Goal: Task Accomplishment & Management: Manage account settings

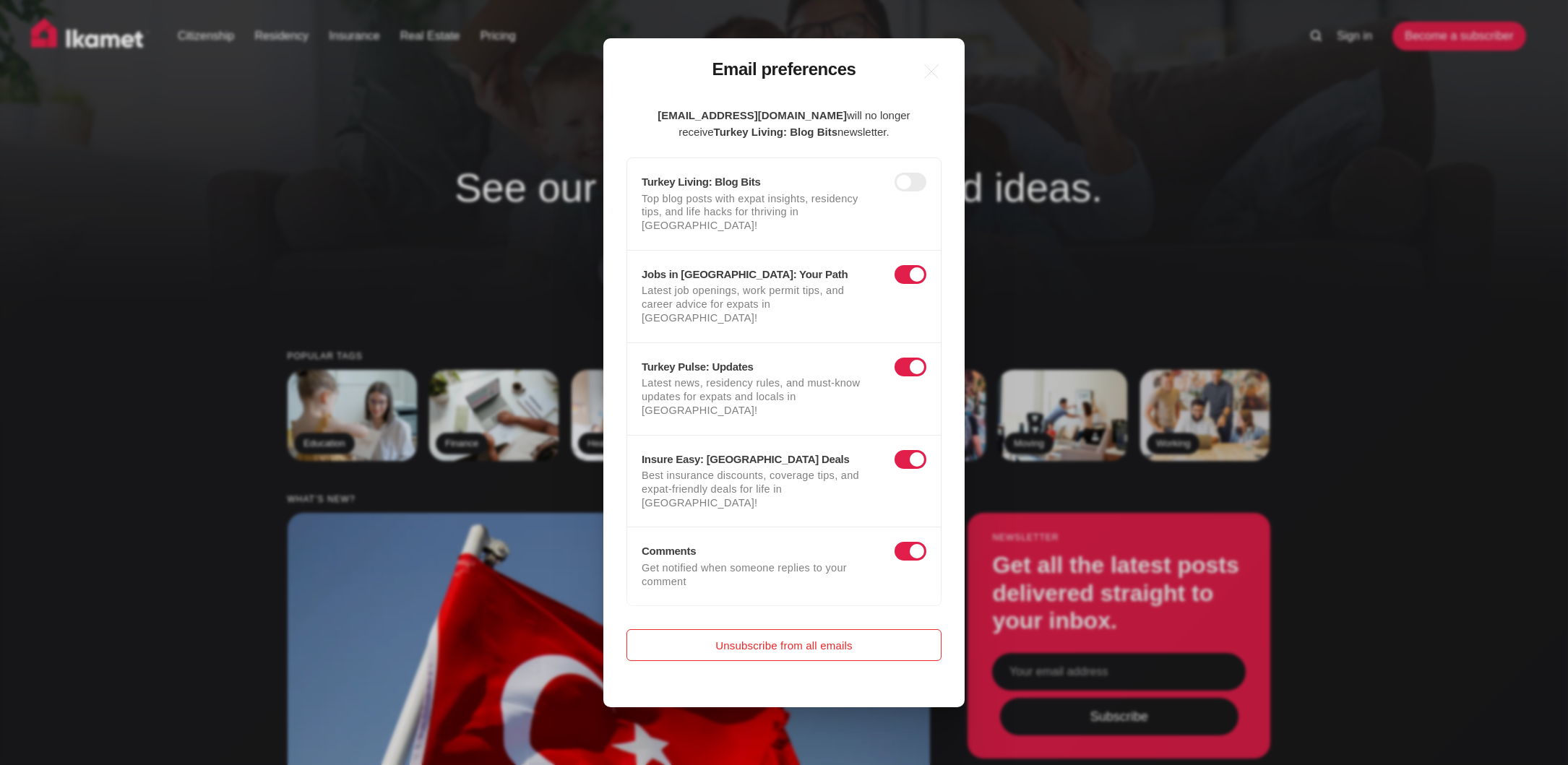
click at [847, 629] on button "Unsubscribe from all emails" at bounding box center [784, 645] width 315 height 32
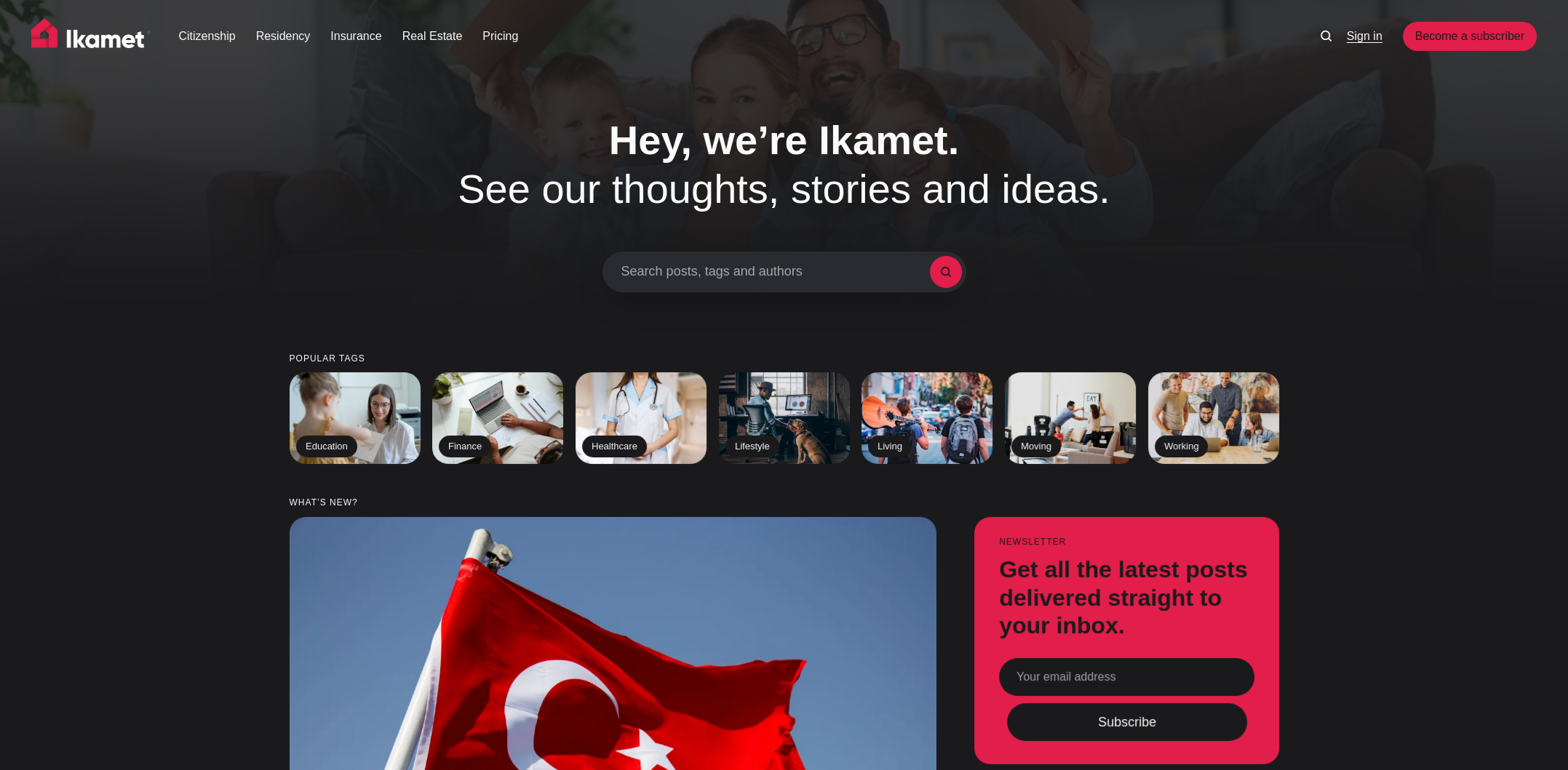
click at [1369, 39] on link "Sign in" at bounding box center [1364, 36] width 35 height 18
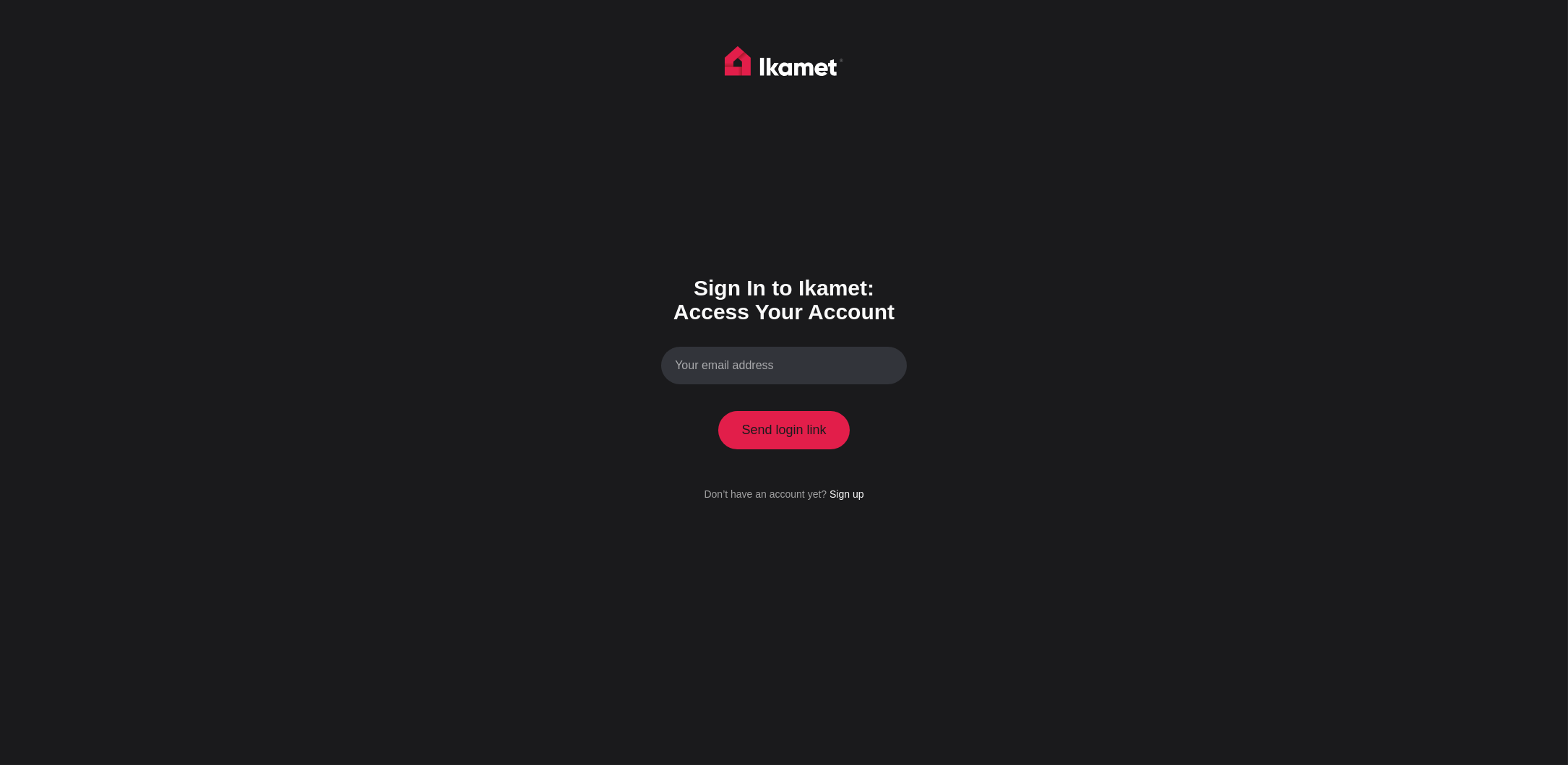
click at [791, 357] on input "Your email address" at bounding box center [784, 366] width 246 height 39
type input "[EMAIL_ADDRESS][DOMAIN_NAME]"
click at [788, 430] on button "Send login link" at bounding box center [784, 430] width 131 height 38
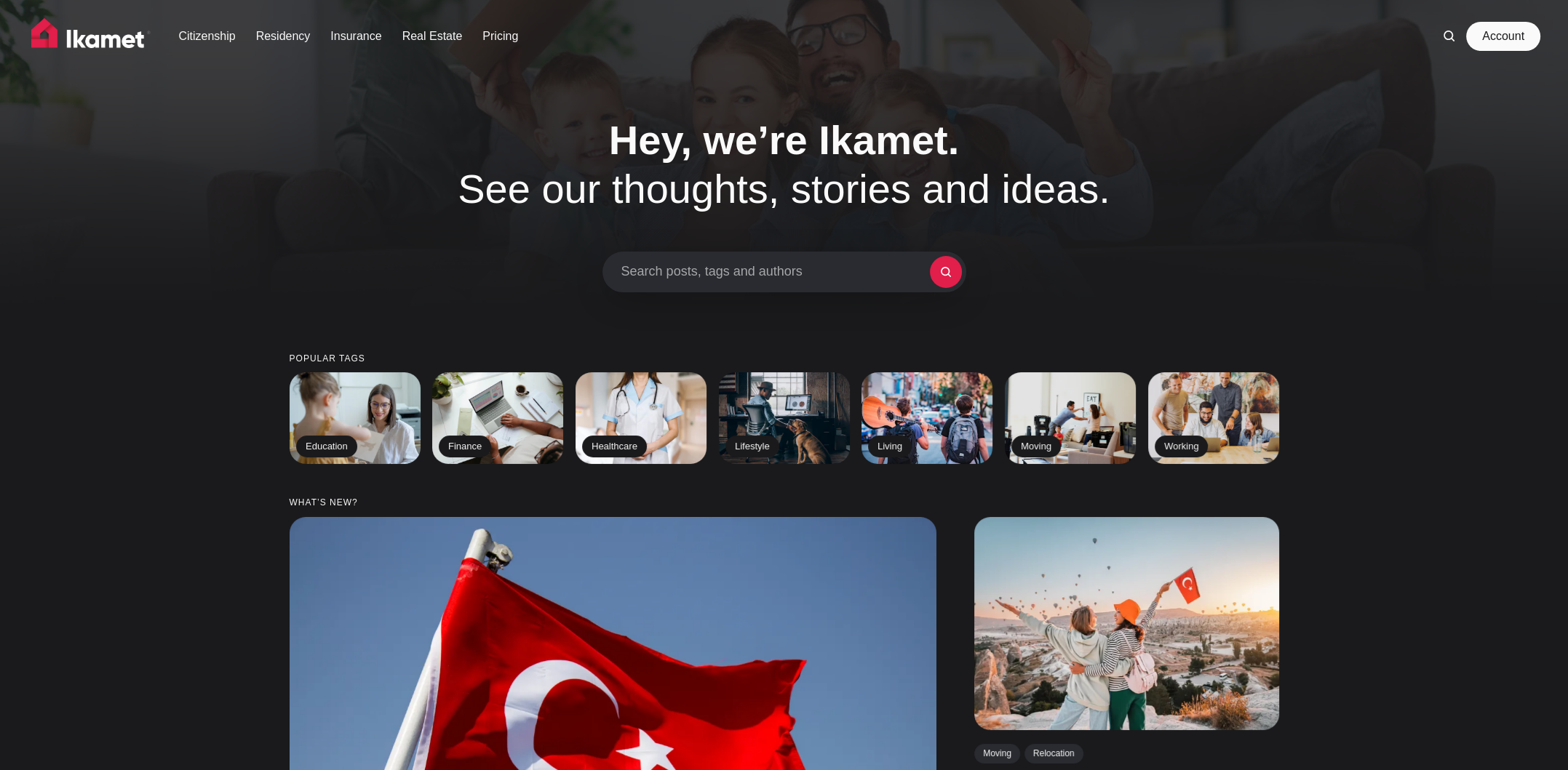
click at [1502, 38] on link "Account" at bounding box center [1503, 36] width 67 height 29
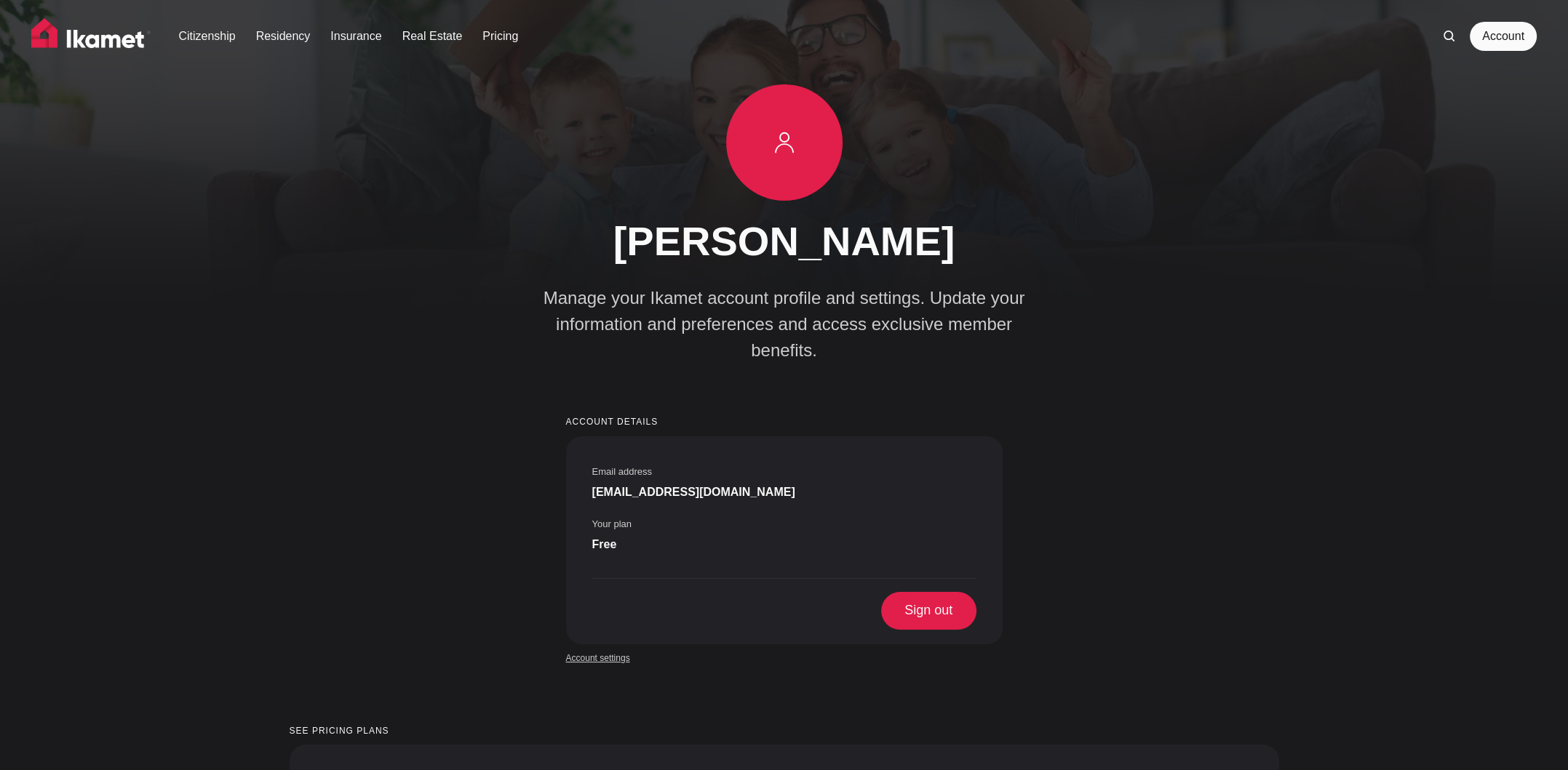
click at [615, 651] on link "Account settings" at bounding box center [598, 657] width 64 height 13
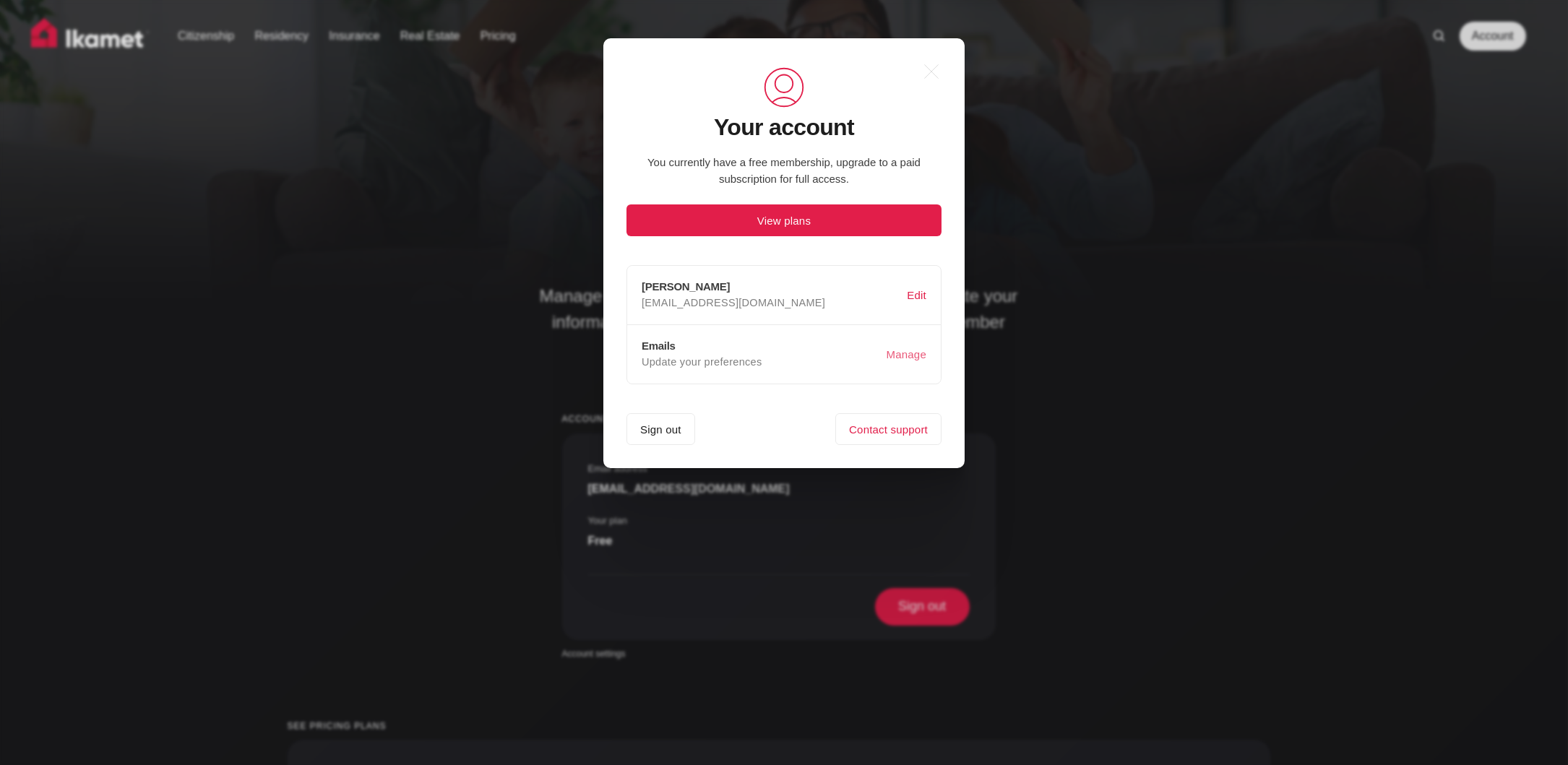
click at [911, 354] on button "Manage" at bounding box center [907, 354] width 46 height 27
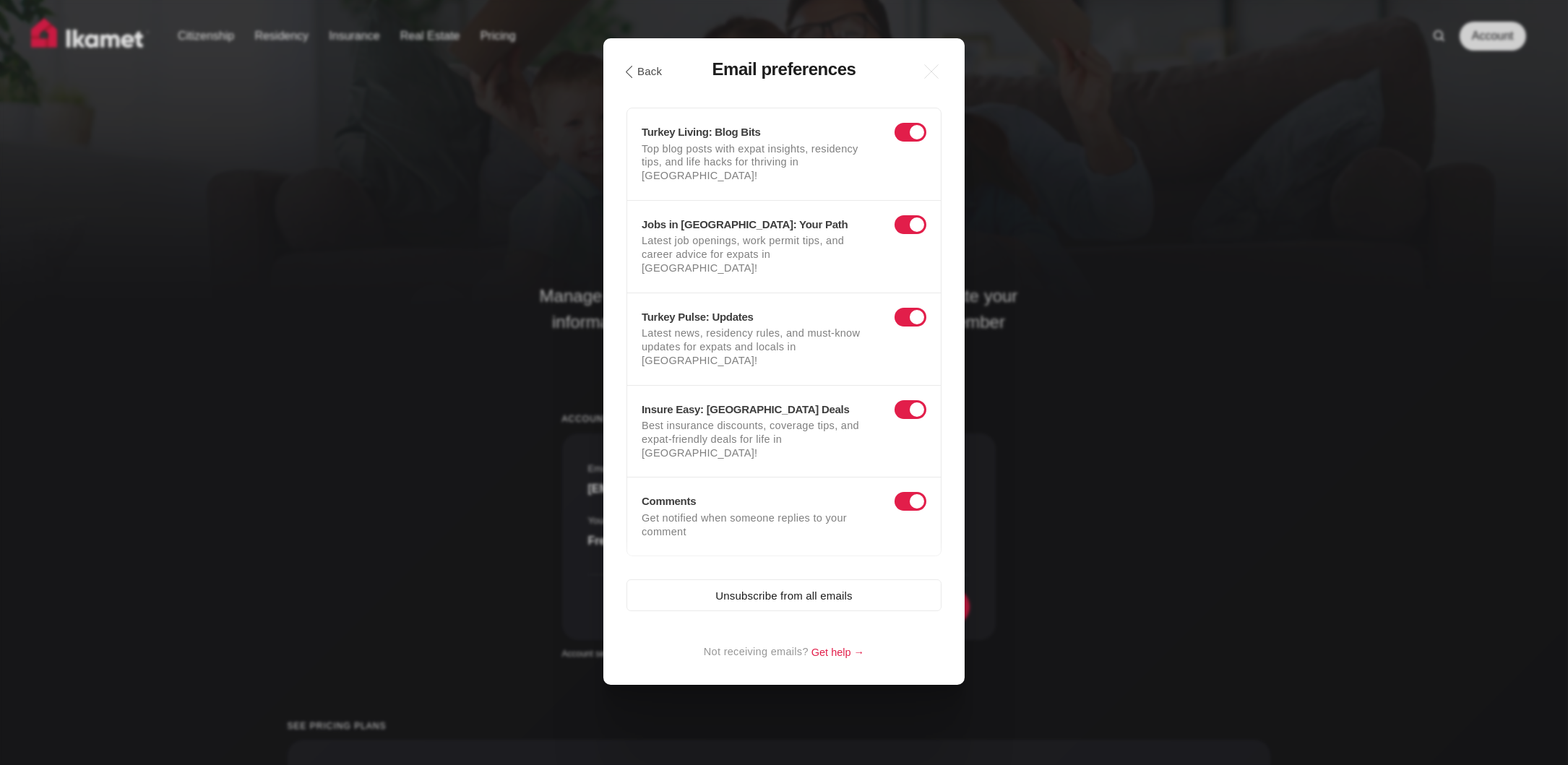
click at [909, 138] on span at bounding box center [910, 132] width 32 height 18
click at [897, 136] on input "checkbox" at bounding box center [897, 136] width 0 height 0
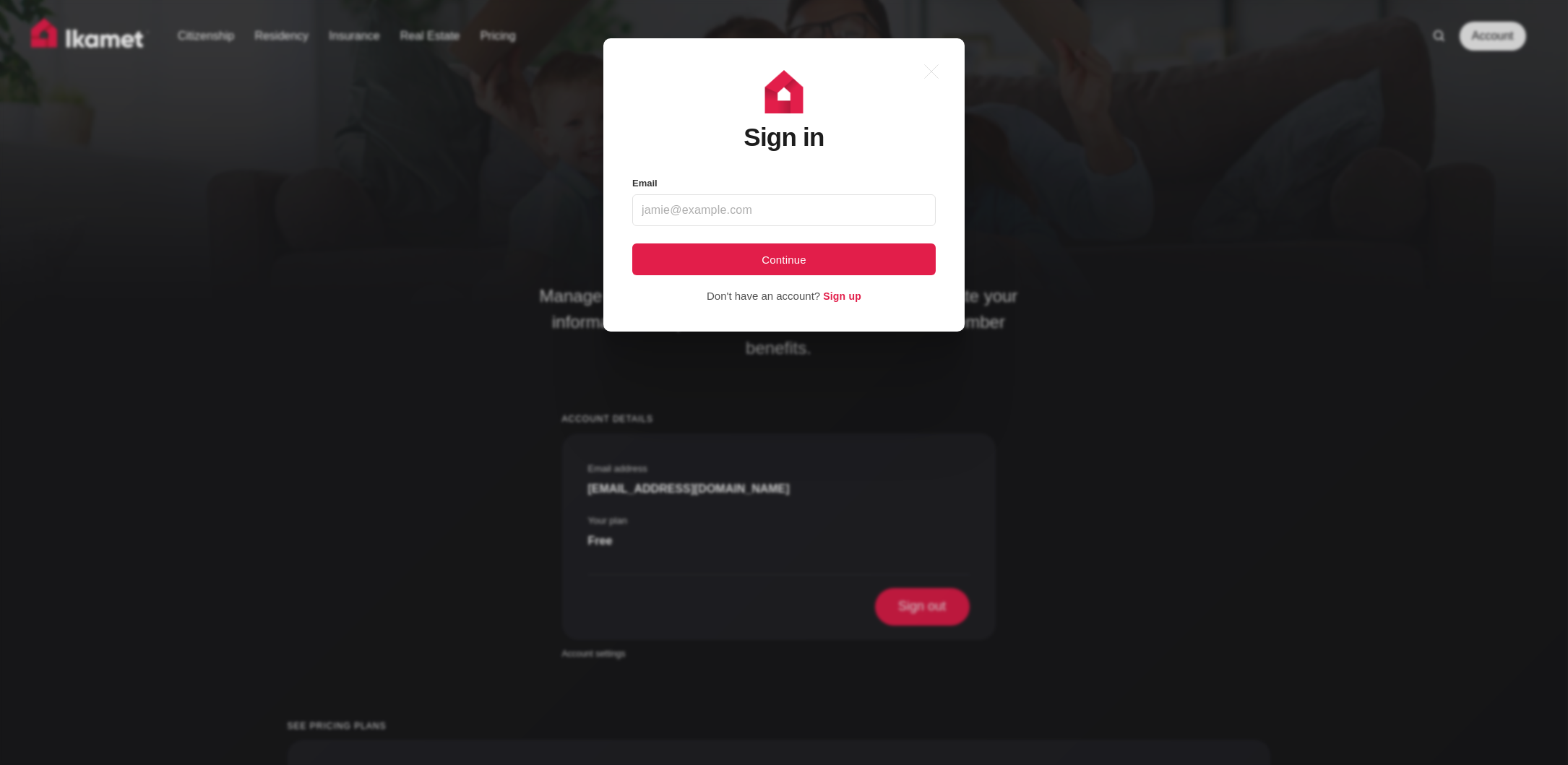
click at [907, 196] on input "Email" at bounding box center [784, 210] width 304 height 32
click at [857, 216] on input "Email" at bounding box center [784, 210] width 304 height 32
click at [925, 75] on icon ".a{fill:none;stroke:currentColor;stroke-linecap:round;stroke-linejoin:round;str…" at bounding box center [931, 71] width 32 height 32
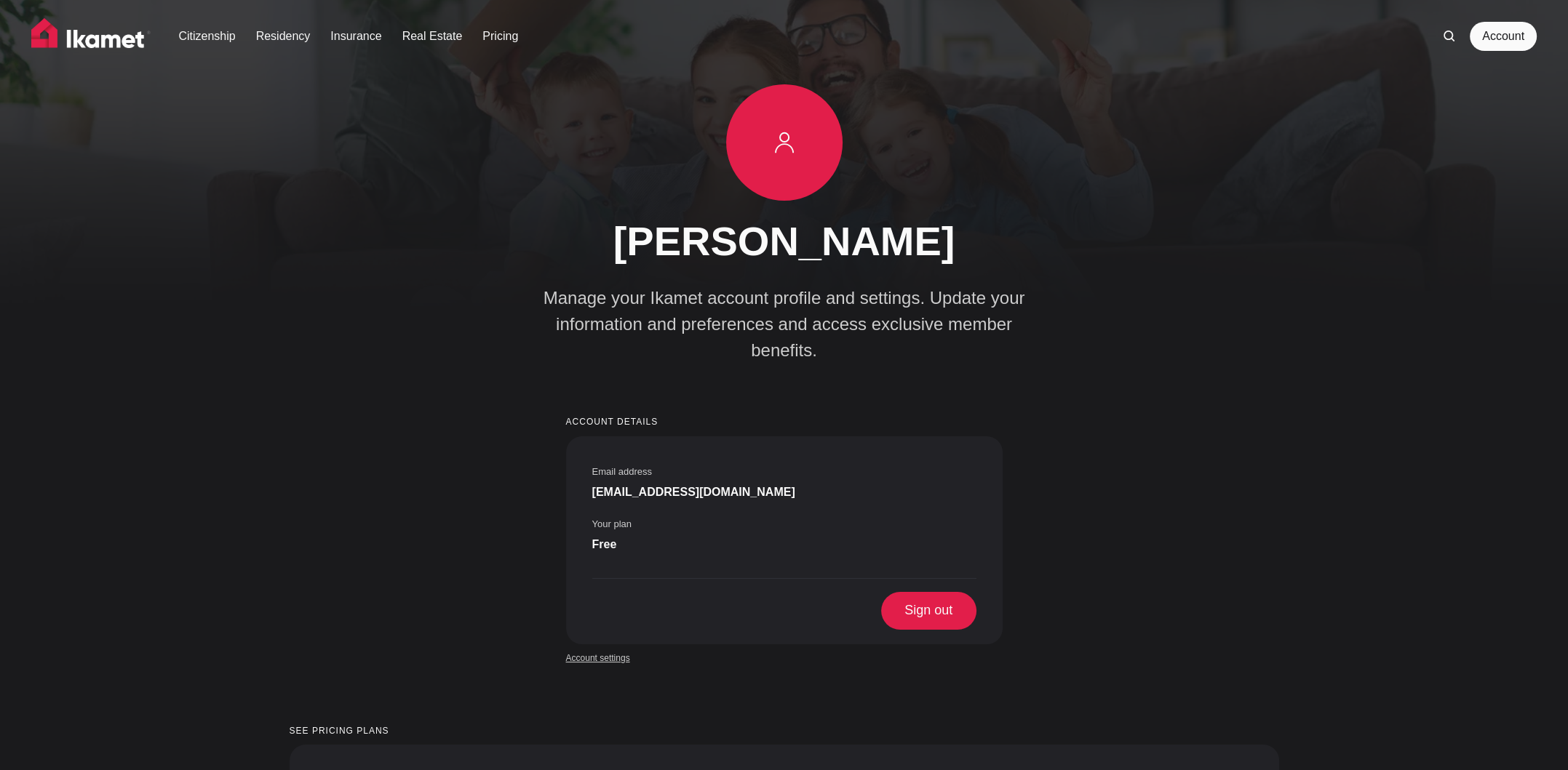
click at [614, 651] on link "Account settings" at bounding box center [598, 657] width 64 height 13
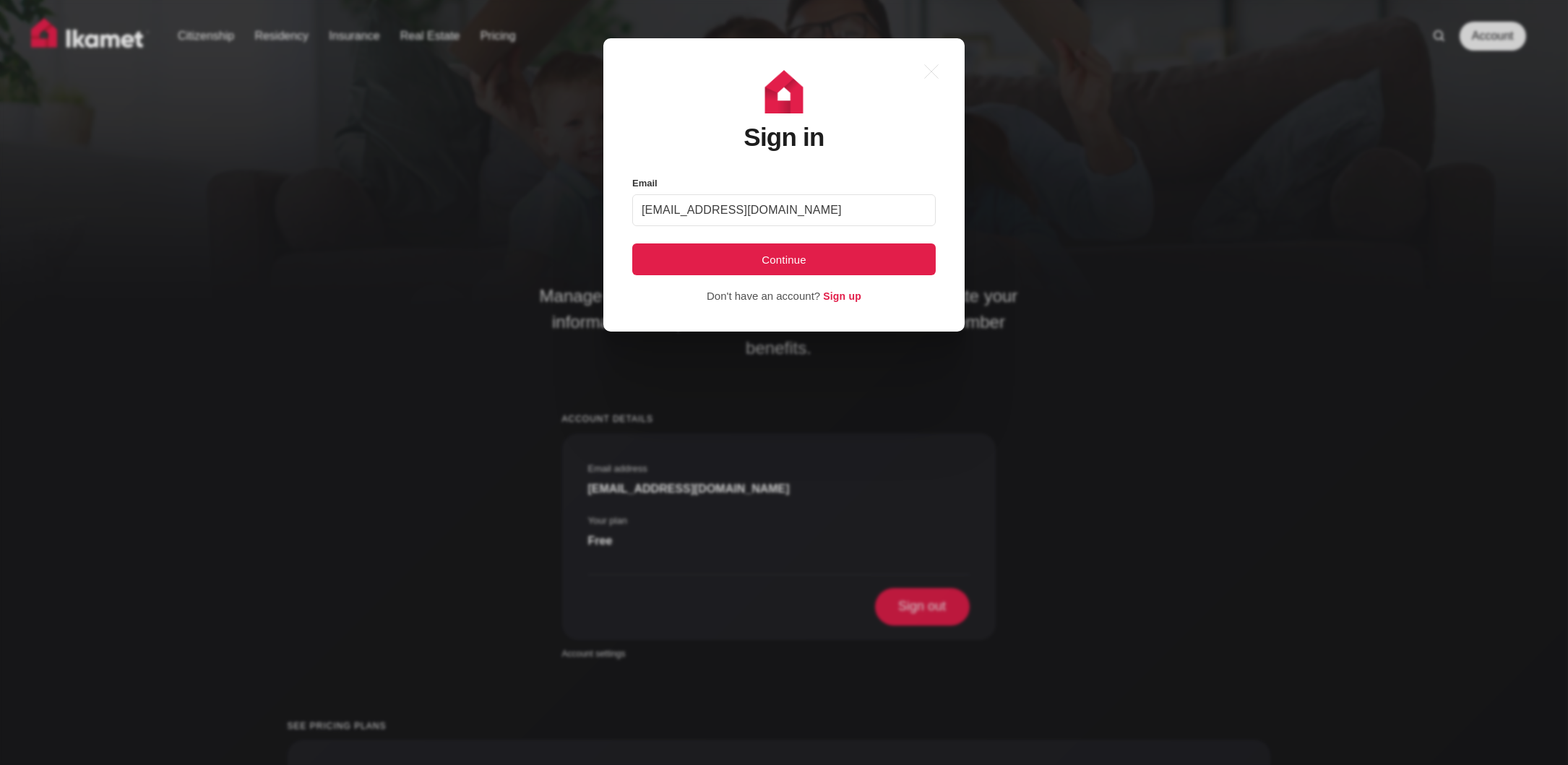
type input "[EMAIL_ADDRESS][DOMAIN_NAME]"
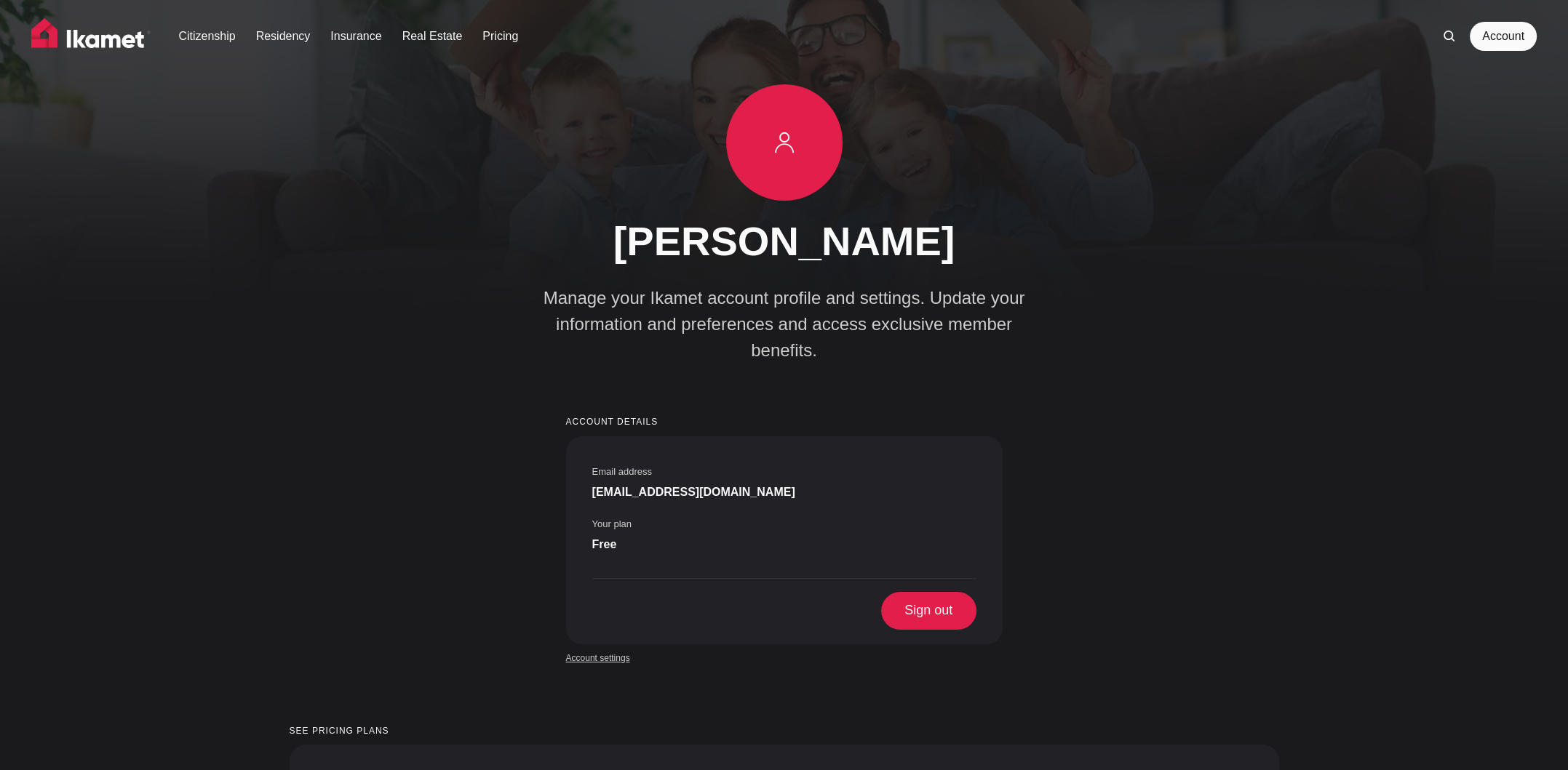
click at [587, 651] on link "Account settings" at bounding box center [598, 657] width 64 height 13
click at [608, 651] on link "Account settings" at bounding box center [598, 657] width 64 height 13
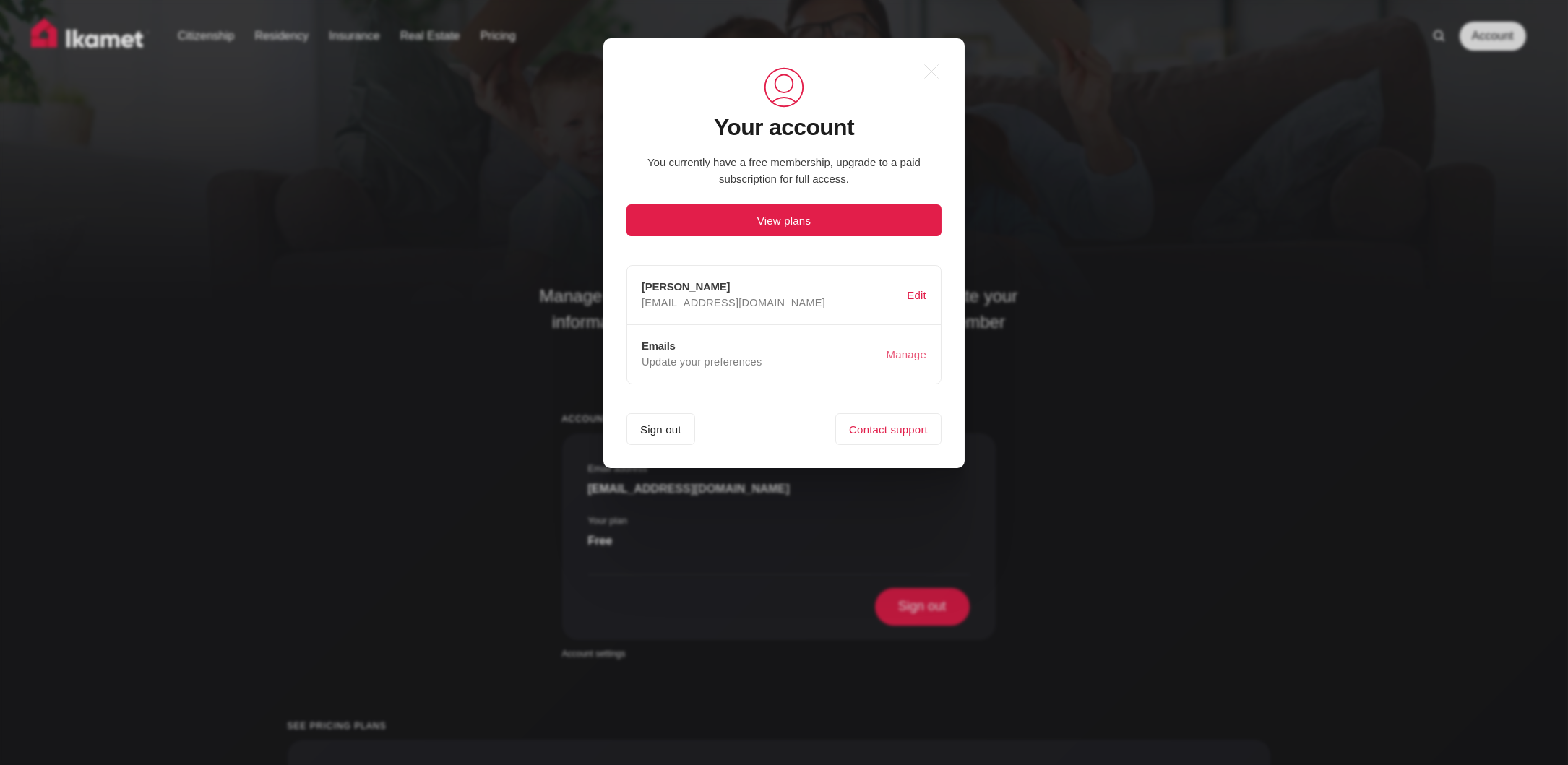
click at [909, 352] on button "Manage" at bounding box center [907, 354] width 46 height 27
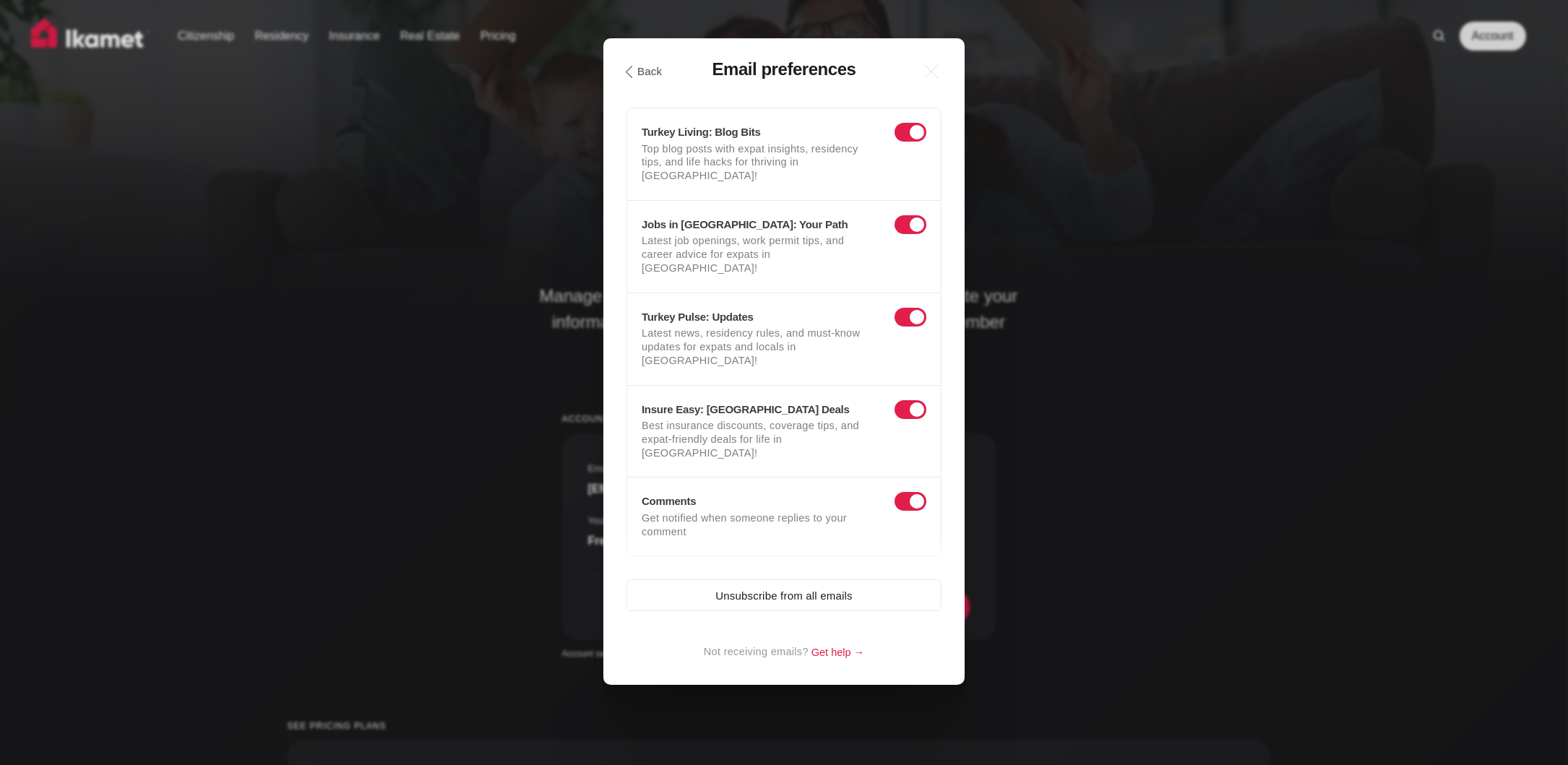
click at [909, 125] on span at bounding box center [910, 132] width 32 height 18
click at [897, 136] on input "checkbox" at bounding box center [897, 136] width 0 height 0
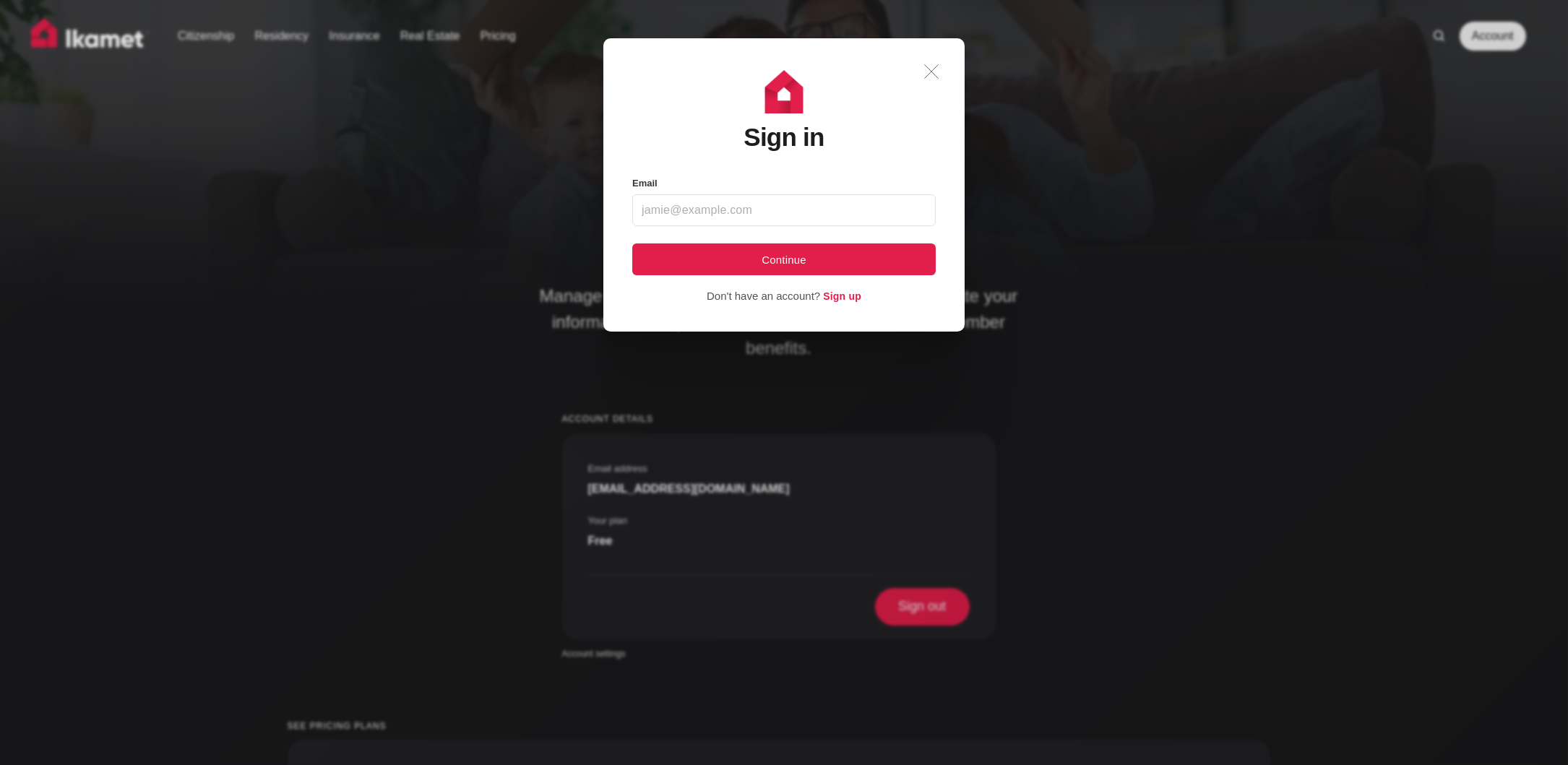
click at [931, 74] on icon ".a{fill:none;stroke:currentColor;stroke-linecap:round;stroke-linejoin:round;str…" at bounding box center [931, 71] width 32 height 32
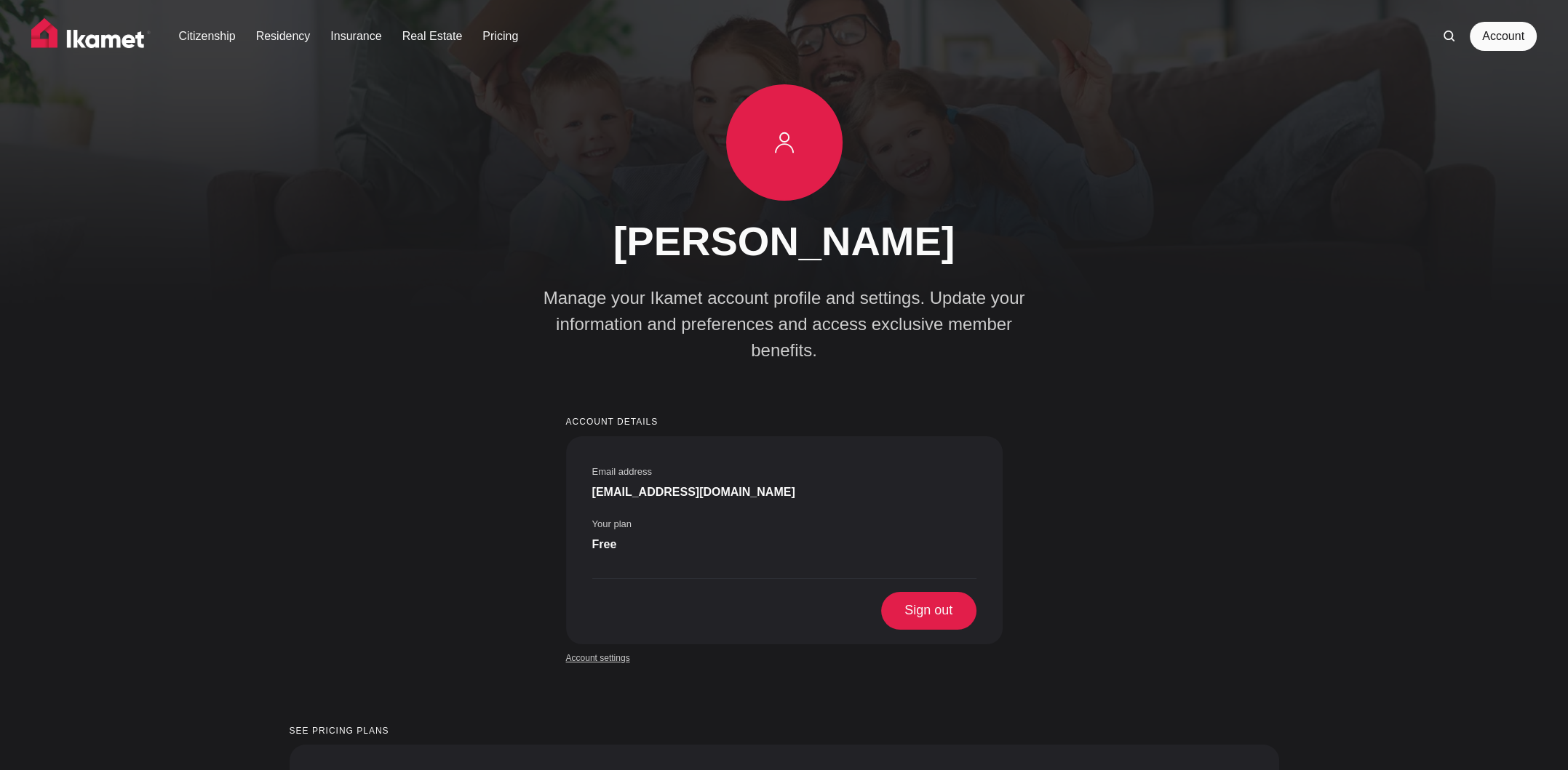
click at [617, 651] on link "Account settings" at bounding box center [598, 657] width 64 height 13
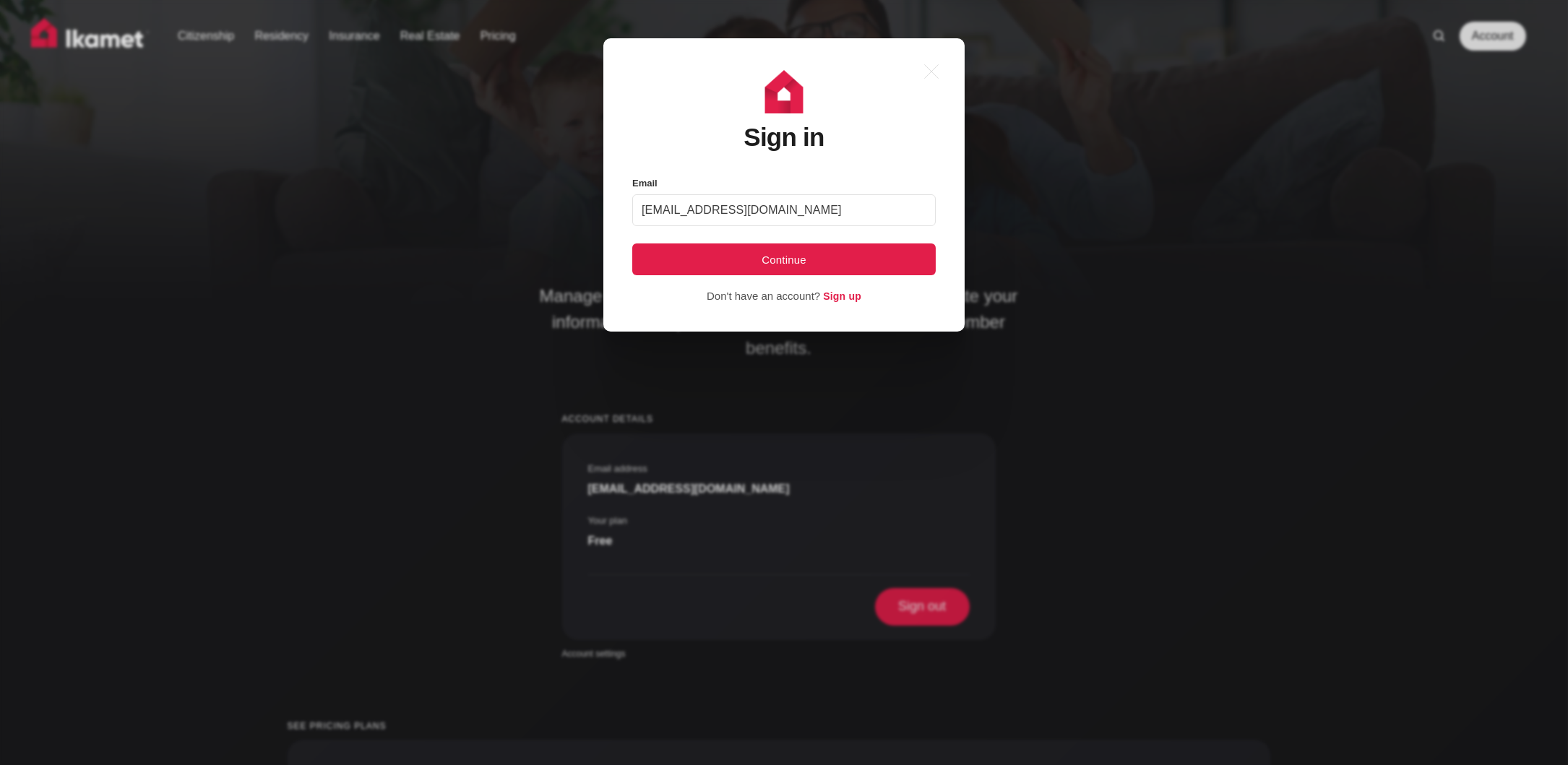
type input "[EMAIL_ADDRESS][DOMAIN_NAME]"
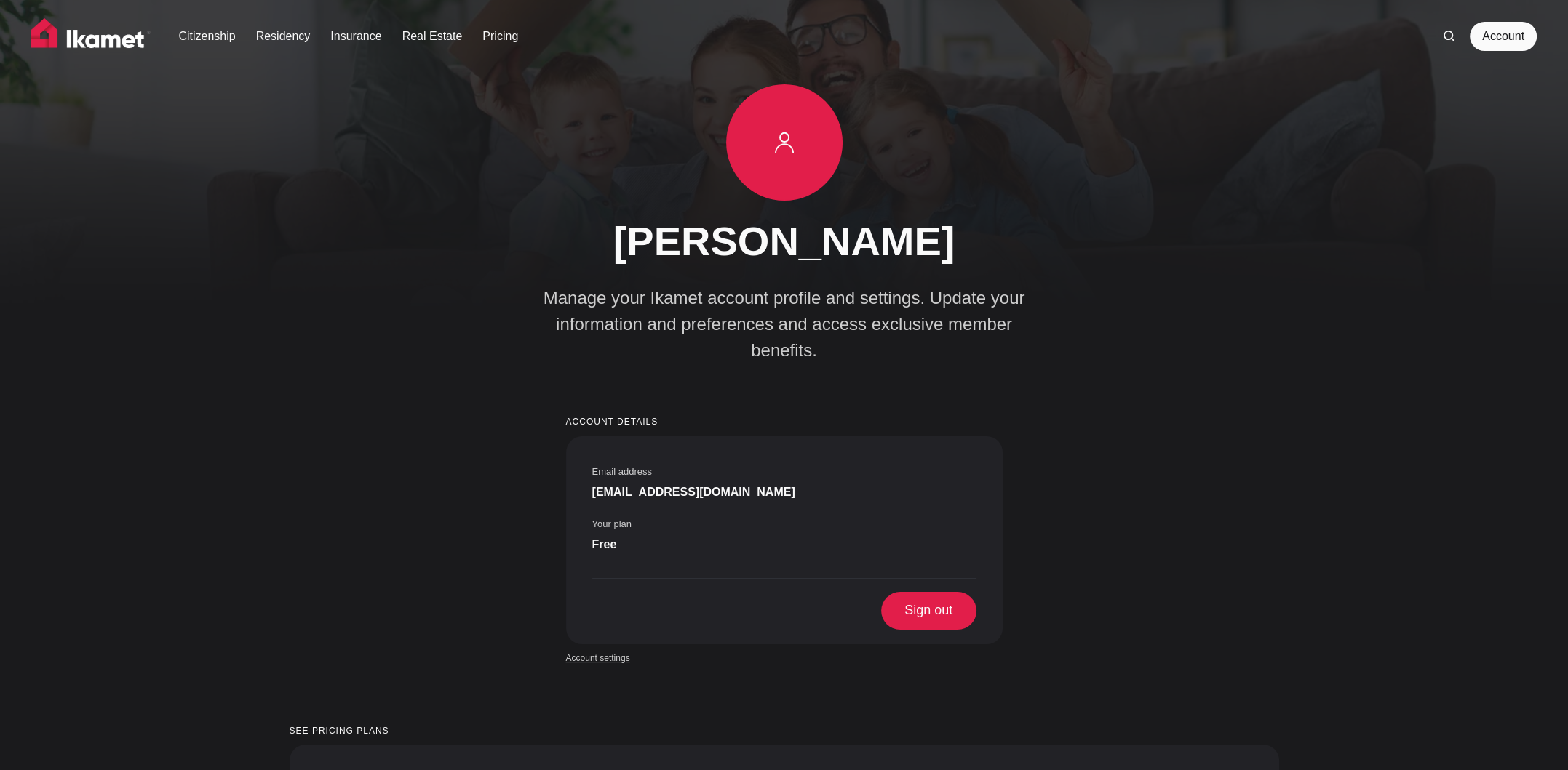
click at [619, 651] on link "Account settings" at bounding box center [598, 657] width 64 height 13
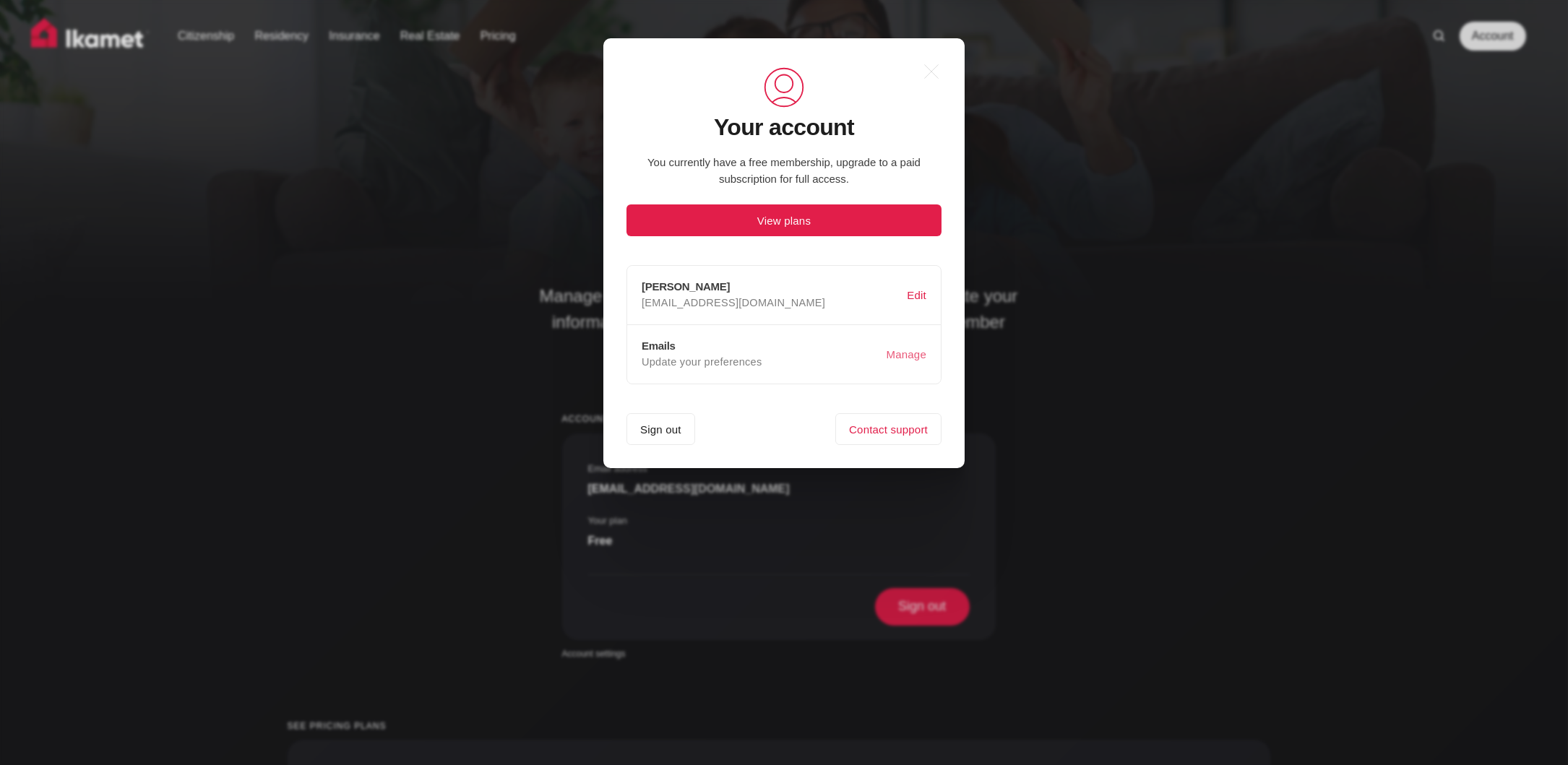
click at [894, 353] on button "Manage" at bounding box center [907, 354] width 46 height 27
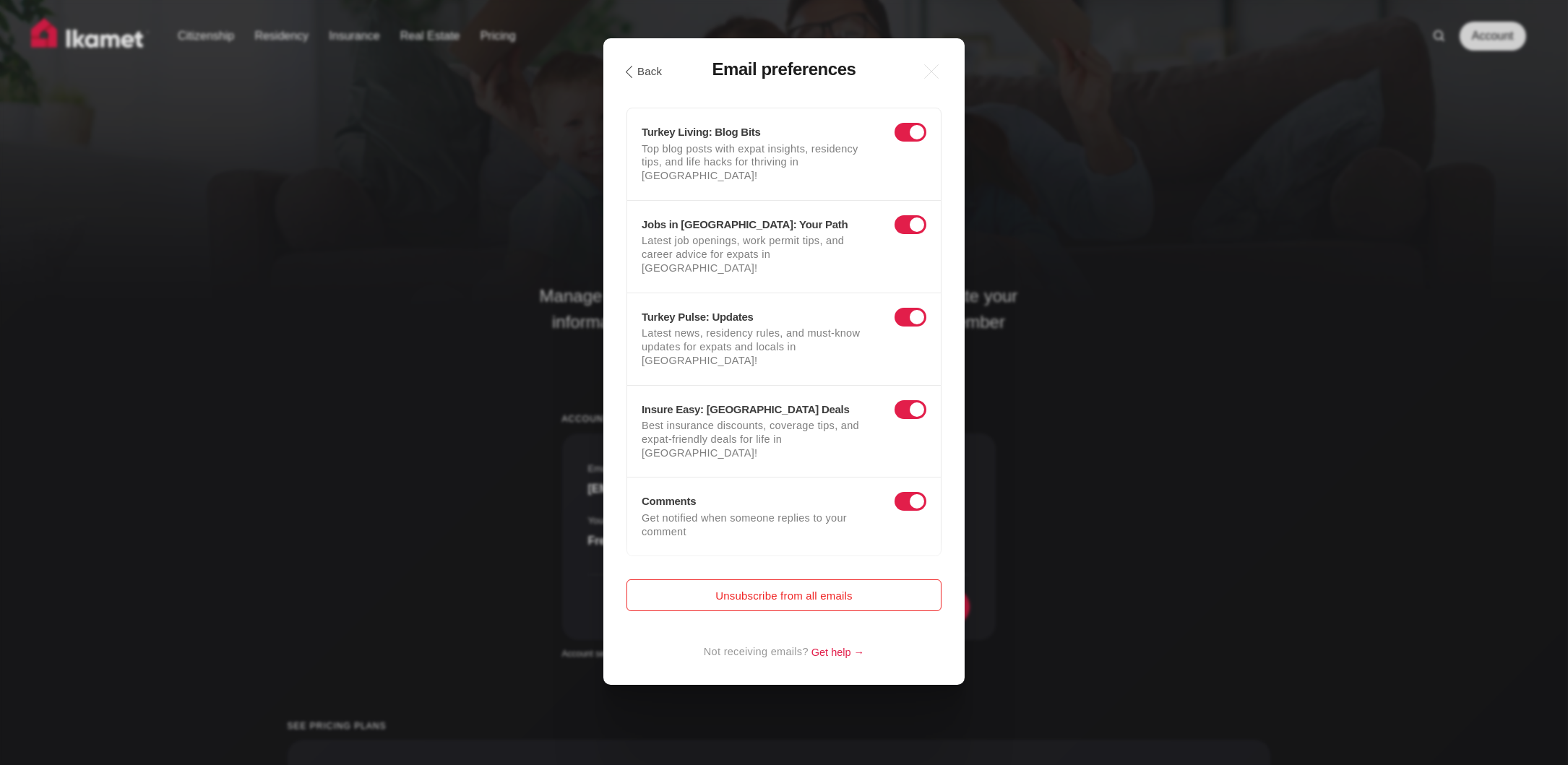
click at [823, 579] on button "Unsubscribe from all emails" at bounding box center [784, 595] width 315 height 32
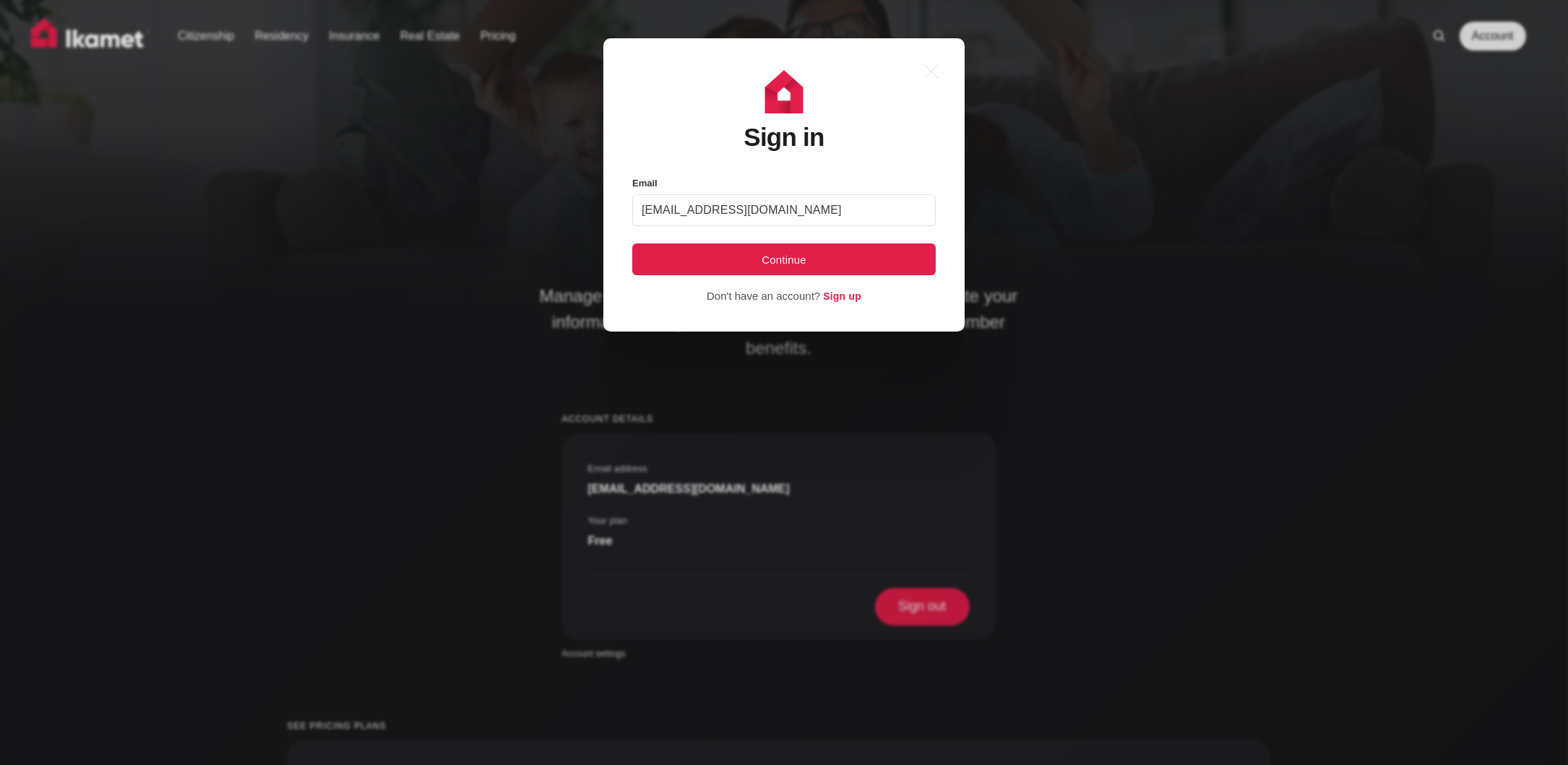
type input "[EMAIL_ADDRESS][DOMAIN_NAME]"
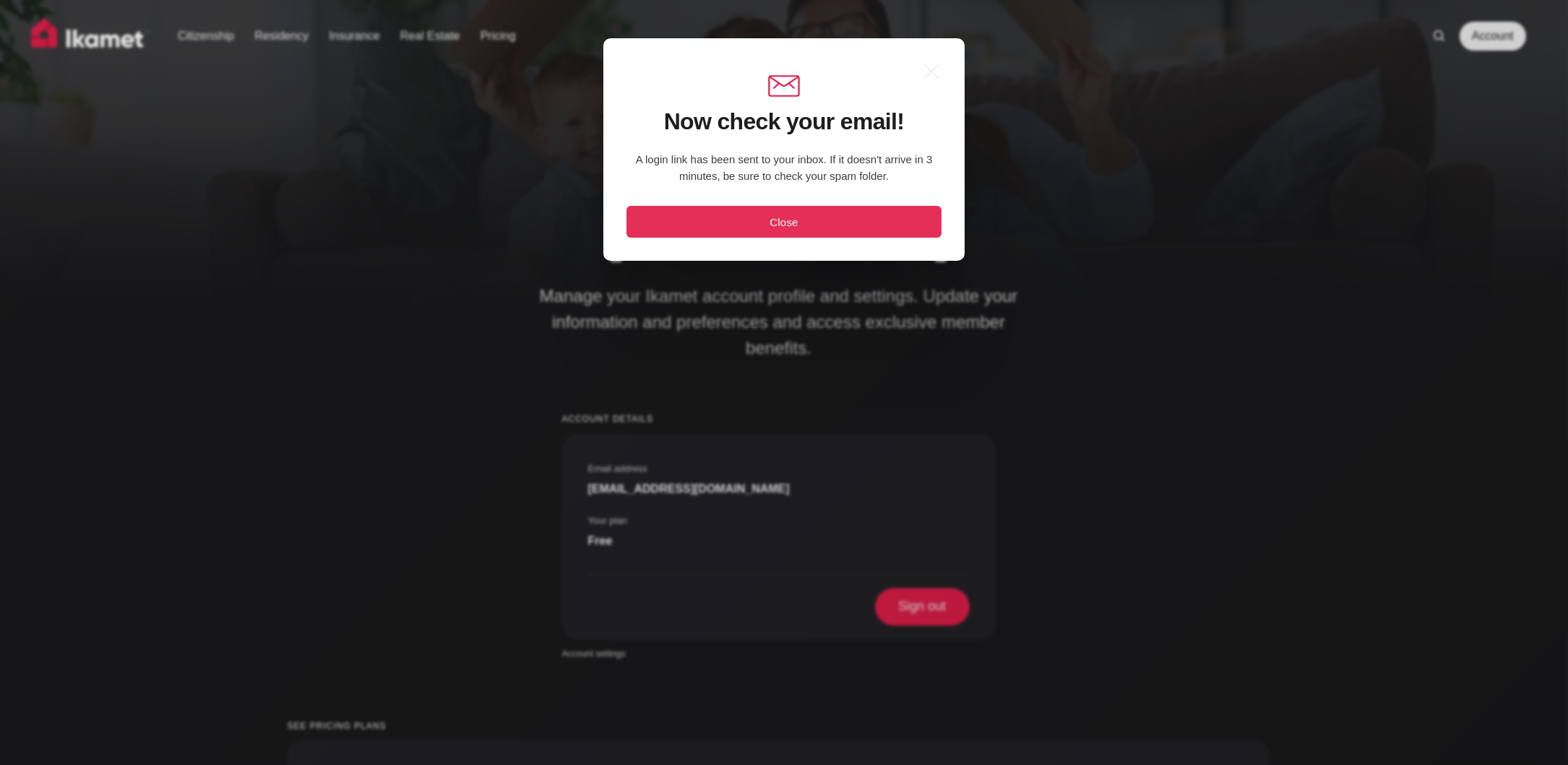
click at [776, 220] on button "Close" at bounding box center [784, 222] width 315 height 32
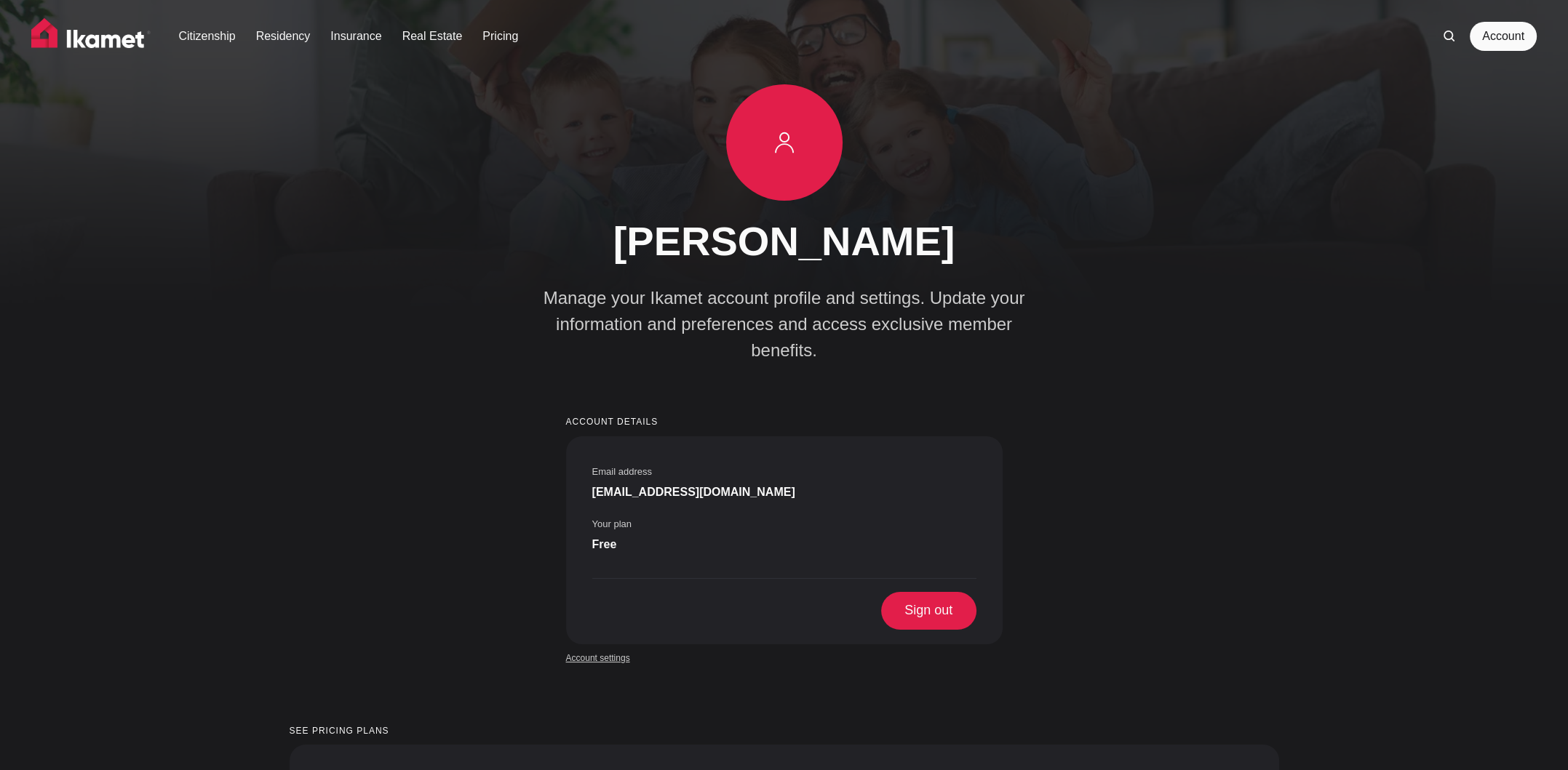
click at [618, 651] on link "Account settings" at bounding box center [598, 657] width 64 height 13
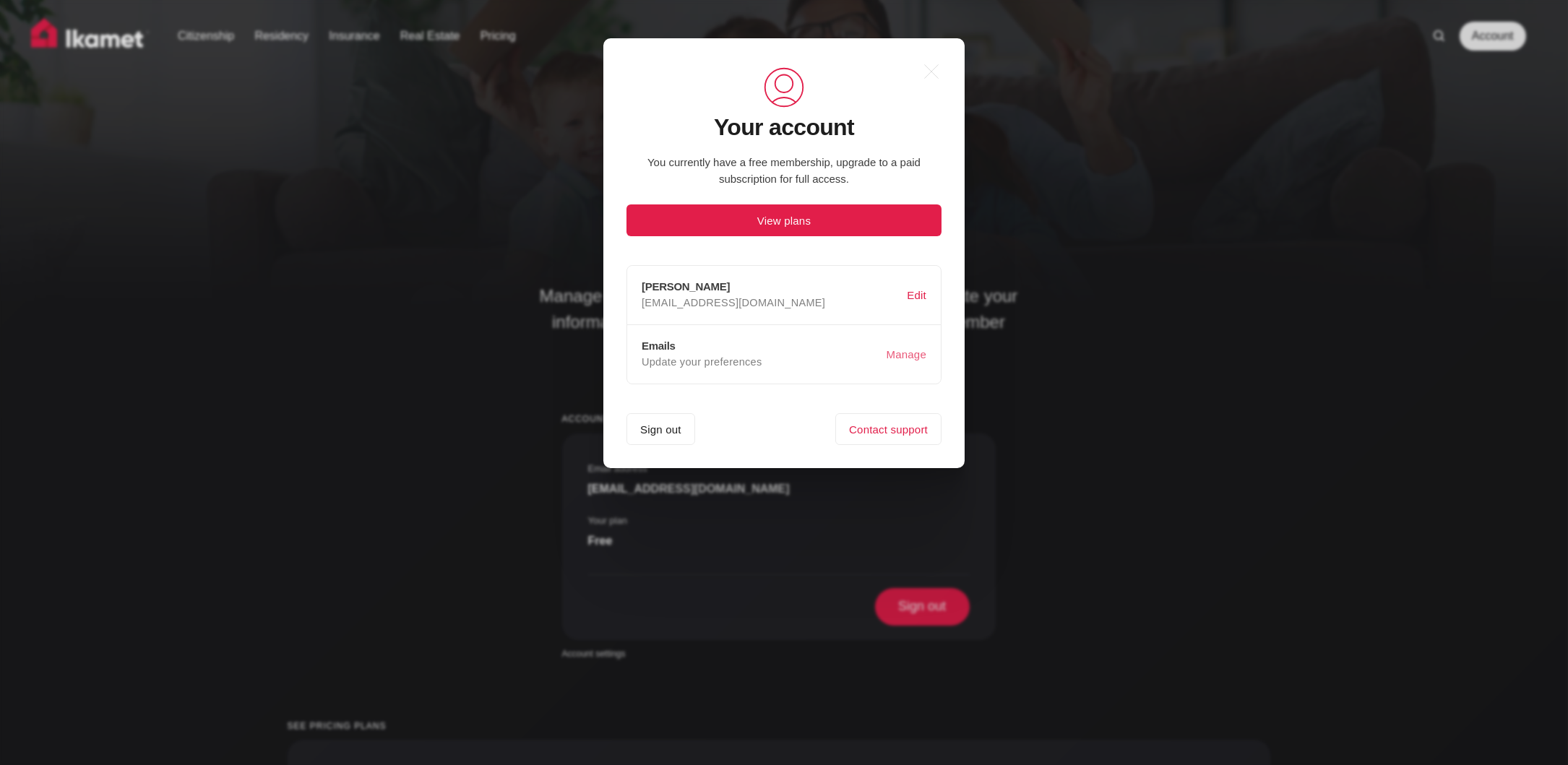
click at [890, 357] on button "Manage" at bounding box center [907, 354] width 46 height 27
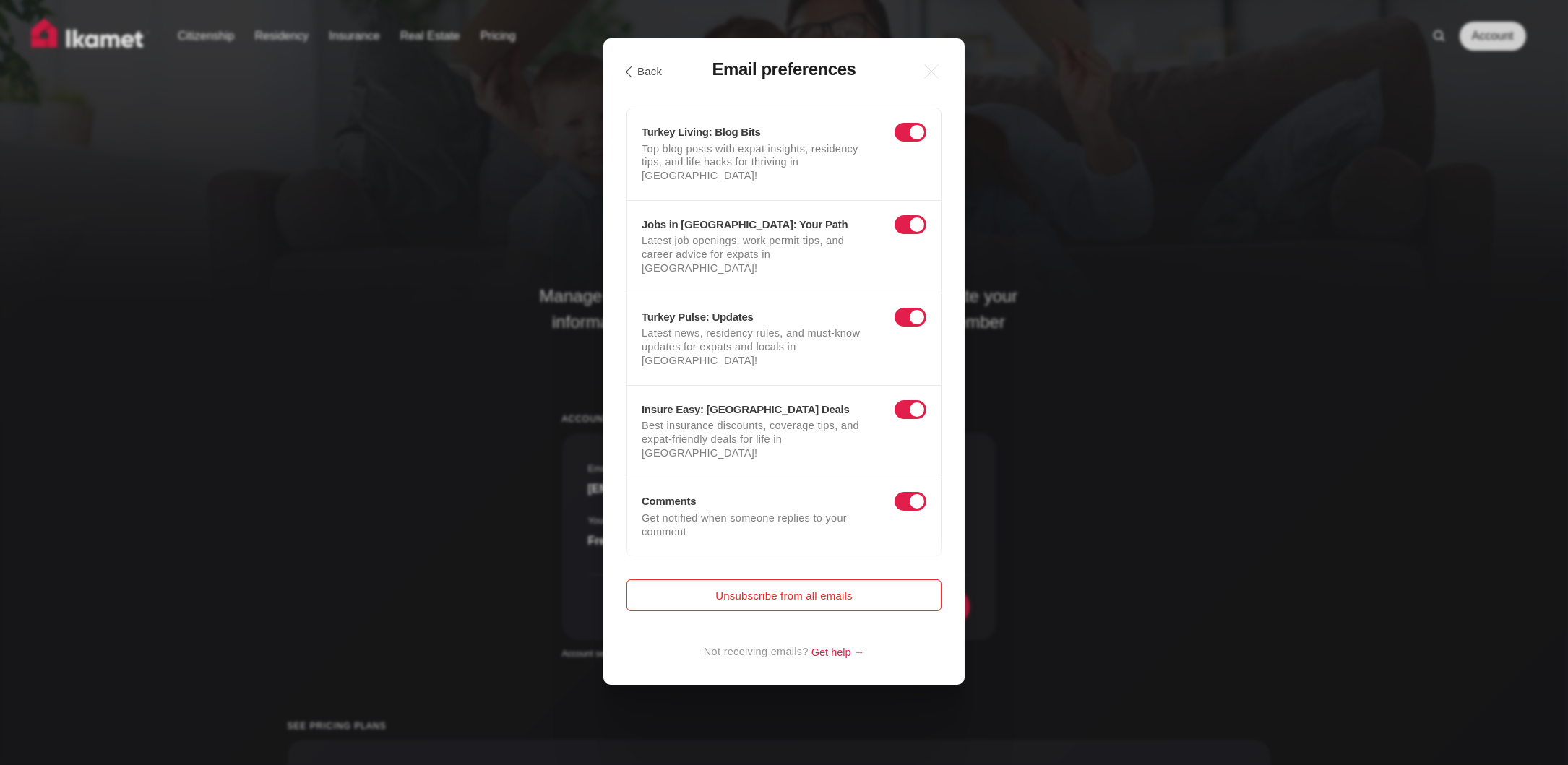
click at [786, 579] on button "Unsubscribe from all emails" at bounding box center [784, 595] width 315 height 32
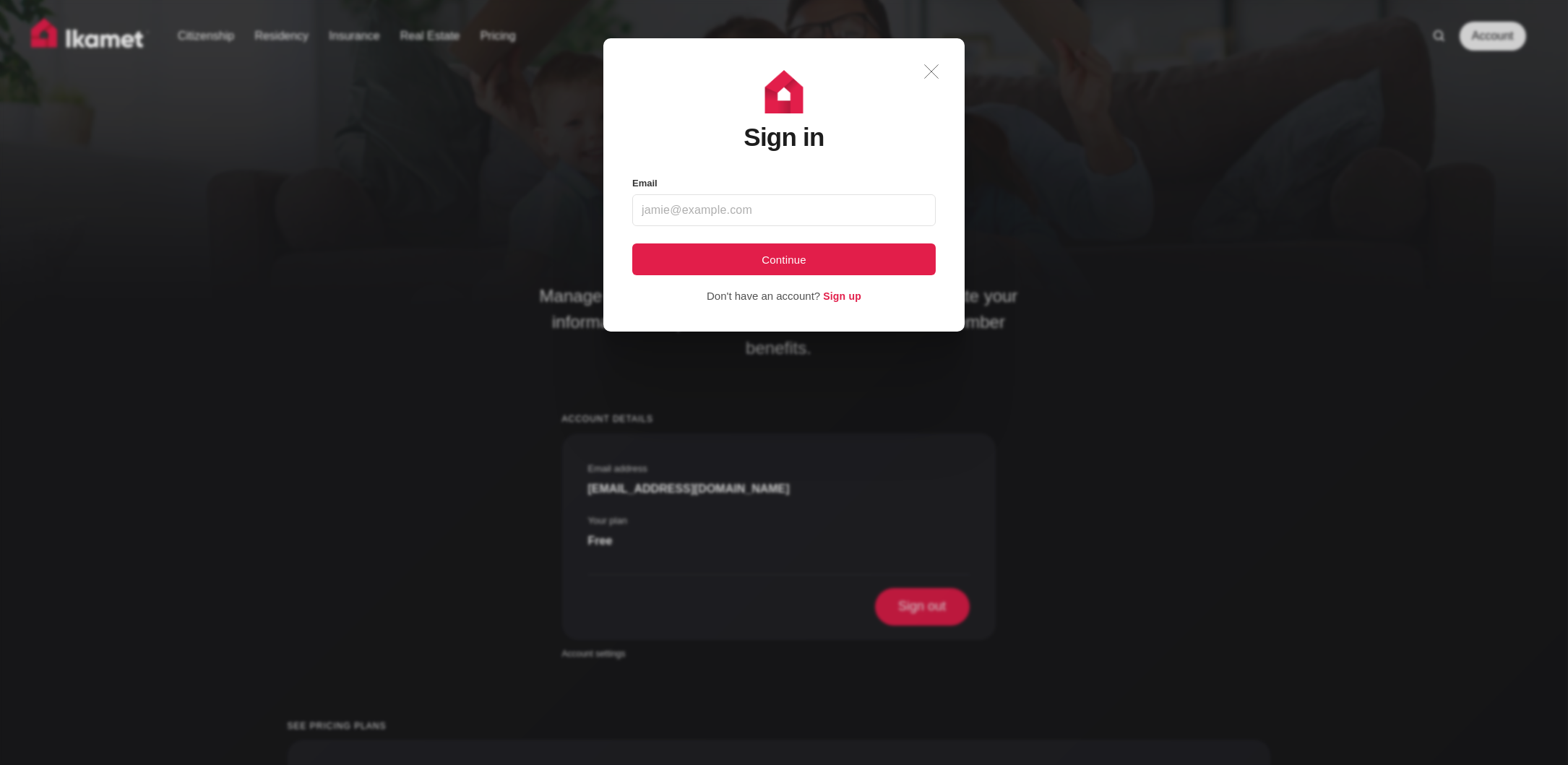
click at [933, 70] on icon ".a{fill:none;stroke:currentColor;stroke-linecap:round;stroke-linejoin:round;str…" at bounding box center [931, 71] width 32 height 32
